Goal: Information Seeking & Learning: Check status

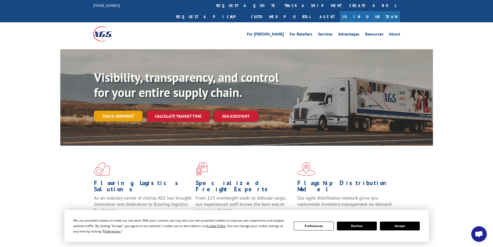
click at [121, 111] on link "Track shipment" at bounding box center [118, 116] width 49 height 11
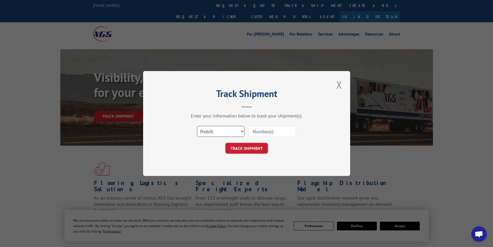
click at [239, 129] on select "Select category... Probill BOL PO" at bounding box center [221, 131] width 48 height 11
select select "bol"
click at [197, 126] on select "Select category... Probill BOL PO" at bounding box center [221, 131] width 48 height 11
click at [260, 133] on input at bounding box center [273, 131] width 48 height 11
type input "427583"
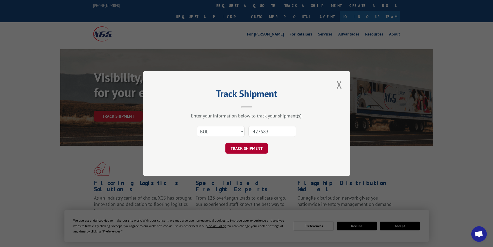
click at [245, 149] on button "TRACK SHIPMENT" at bounding box center [247, 148] width 42 height 11
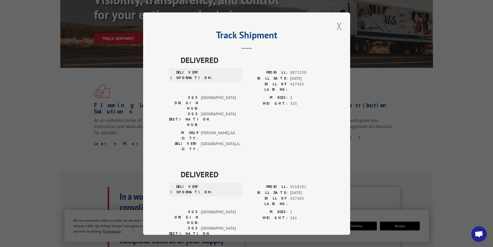
click at [337, 25] on button "Close modal" at bounding box center [339, 26] width 9 height 14
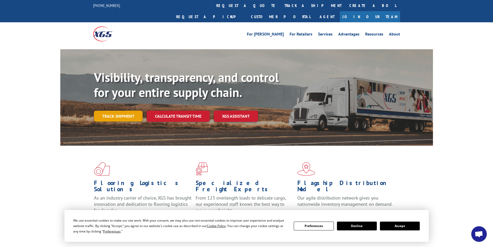
click at [116, 111] on link "Track shipment" at bounding box center [118, 116] width 49 height 11
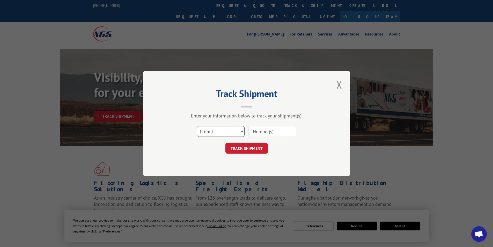
click at [226, 133] on select "Select category... Probill BOL PO" at bounding box center [221, 131] width 48 height 11
select select "bol"
click at [197, 126] on select "Select category... Probill BOL PO" at bounding box center [221, 131] width 48 height 11
click at [260, 130] on input at bounding box center [273, 131] width 48 height 11
type input "5961285"
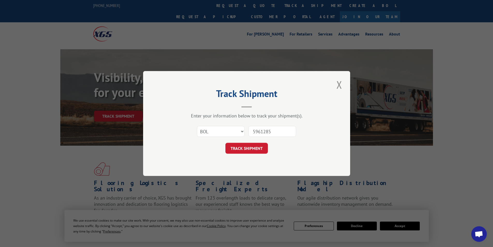
click button "TRACK SHIPMENT" at bounding box center [247, 148] width 42 height 11
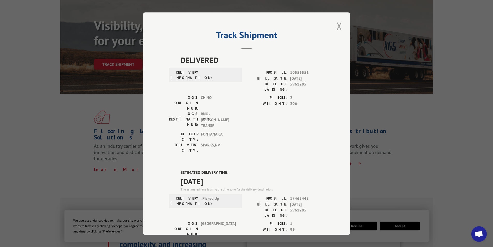
click at [338, 26] on button "Close modal" at bounding box center [339, 26] width 9 height 14
